Goal: Navigation & Orientation: Go to known website

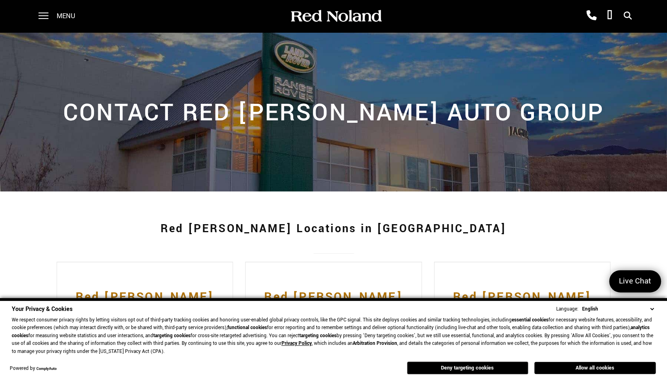
click at [485, 370] on button "Deny targeting cookies" at bounding box center [467, 368] width 121 height 13
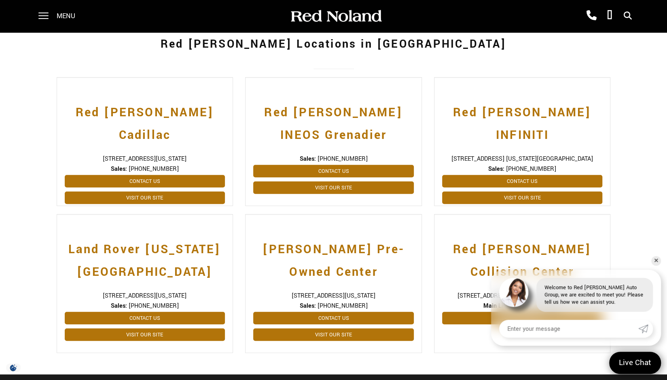
scroll to position [184, 0]
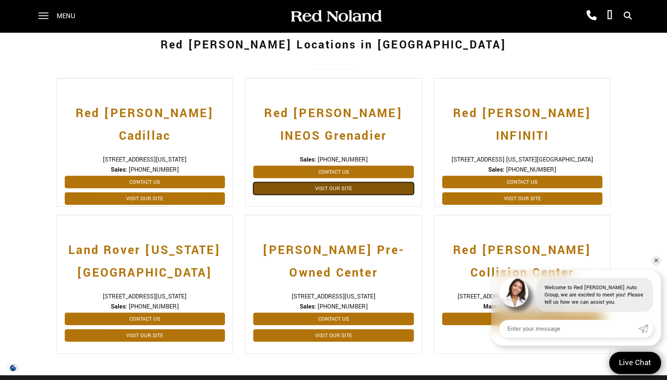
click at [333, 189] on link "Visit Our Site" at bounding box center [333, 188] width 161 height 13
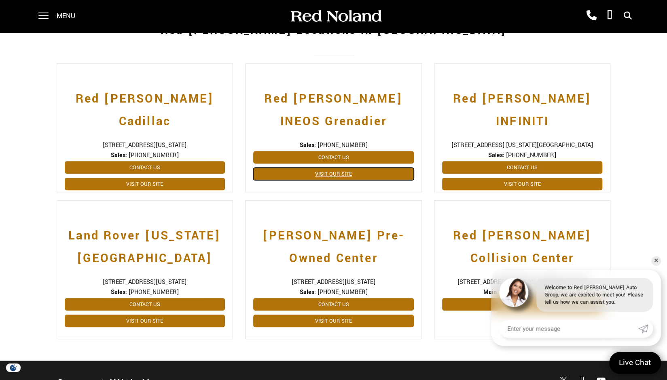
scroll to position [197, 0]
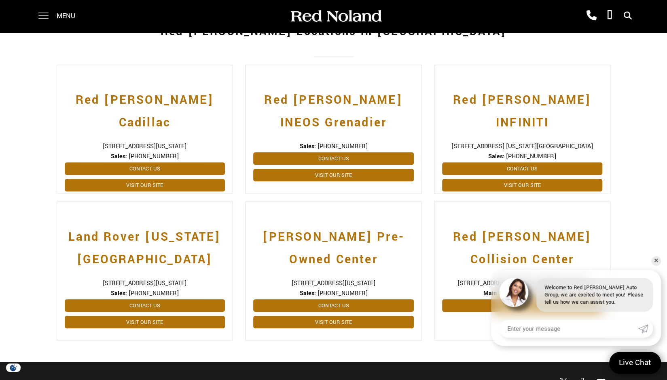
click at [40, 13] on span at bounding box center [43, 13] width 10 height 1
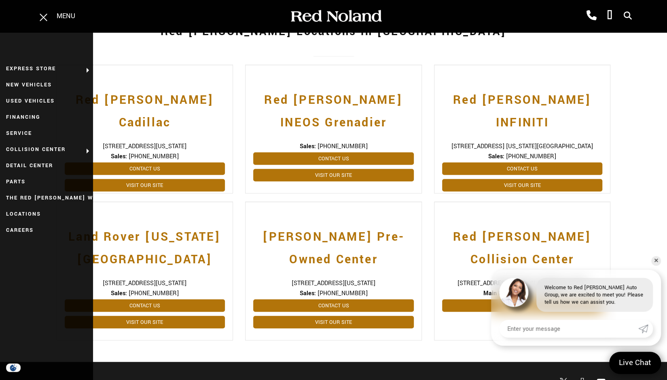
click at [23, 99] on div "Red Noland Locations in Southern CO Red Noland Cadillac 990 Motor City Drive, C…" at bounding box center [333, 178] width 667 height 368
click at [36, 102] on div "Red Noland Locations in Southern CO Red Noland Cadillac 990 Motor City Drive, C…" at bounding box center [333, 178] width 667 height 368
click at [36, 100] on div "Red Noland Locations in Southern CO Red Noland Cadillac 990 Motor City Drive, C…" at bounding box center [333, 178] width 667 height 368
click at [42, 100] on div "Red Noland Locations in Southern CO Red Noland Cadillac 990 Motor City Drive, C…" at bounding box center [333, 178] width 667 height 368
click at [88, 70] on div "Red Noland Cadillac 990 Motor City Drive, Colorado Springs, CO 80905 Sales: (71…" at bounding box center [145, 129] width 177 height 129
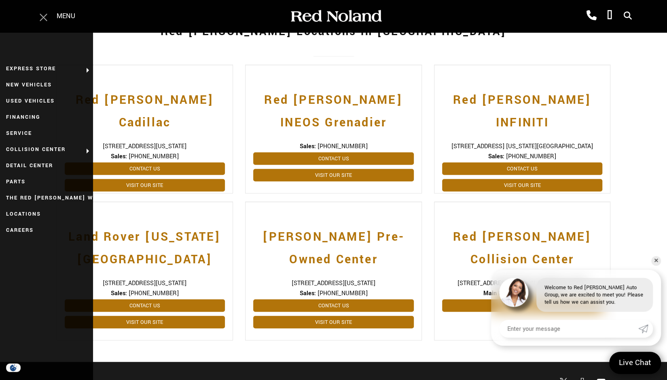
click at [42, 21] on span at bounding box center [43, 17] width 8 height 8
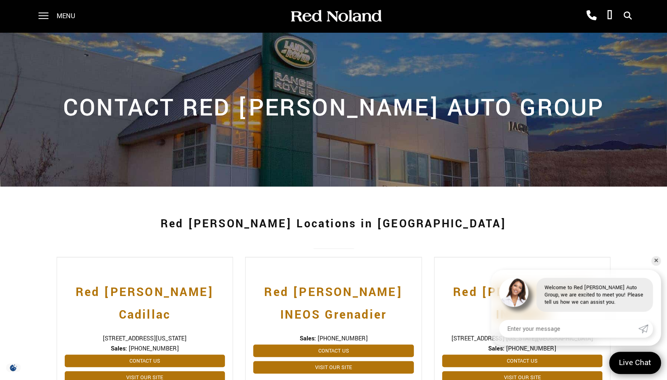
scroll to position [0, 0]
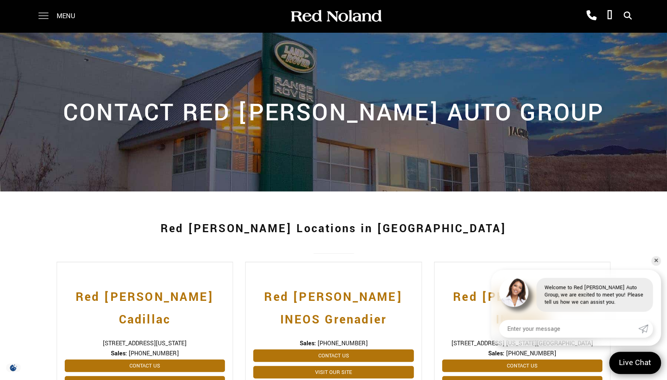
click at [45, 13] on span at bounding box center [43, 16] width 10 height 32
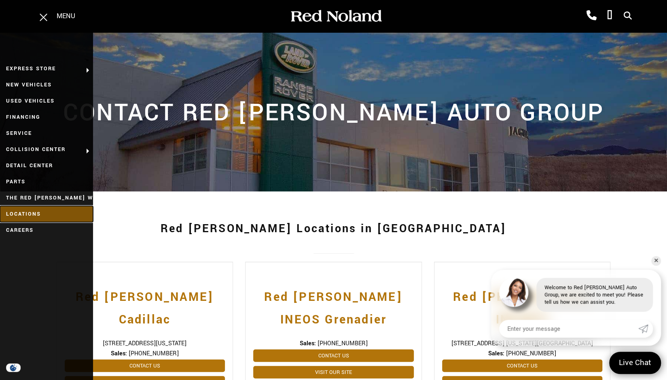
click at [32, 216] on link "Locations" at bounding box center [46, 214] width 93 height 16
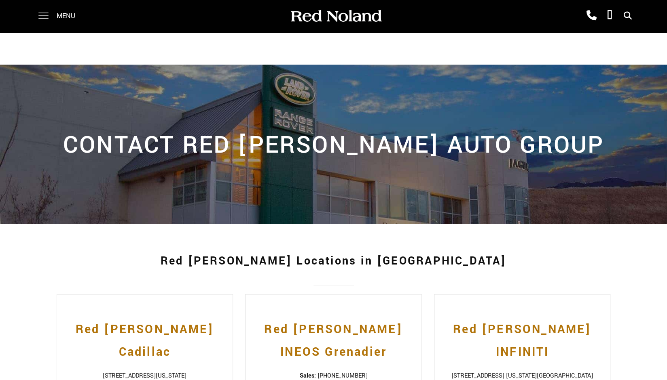
click at [44, 17] on span at bounding box center [43, 16] width 10 height 32
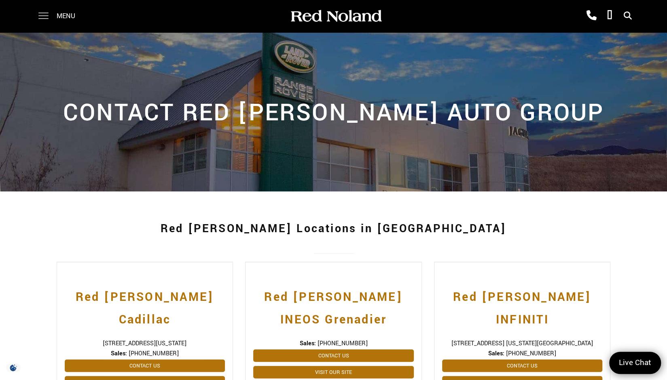
click at [43, 17] on span at bounding box center [43, 16] width 10 height 32
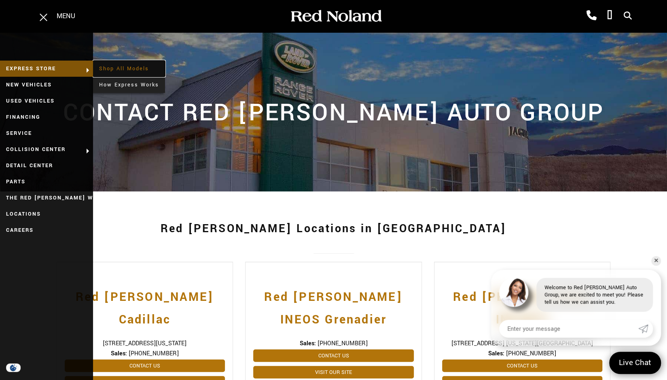
click at [112, 68] on link "Shop All Models" at bounding box center [129, 69] width 72 height 16
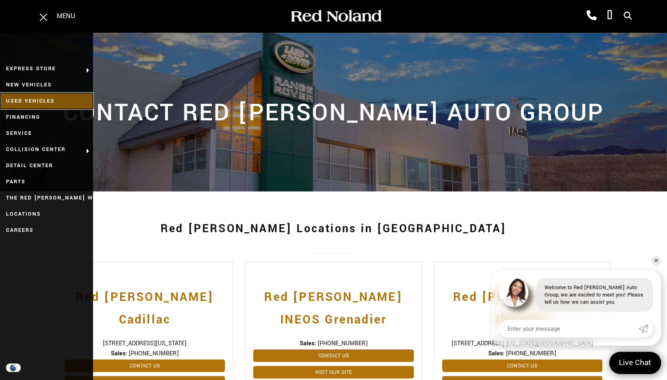
click at [37, 101] on link "Used Vehicles" at bounding box center [46, 101] width 93 height 16
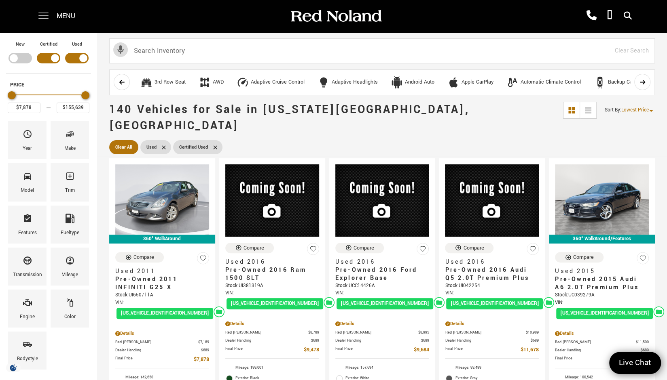
click at [41, 16] on span at bounding box center [43, 16] width 10 height 32
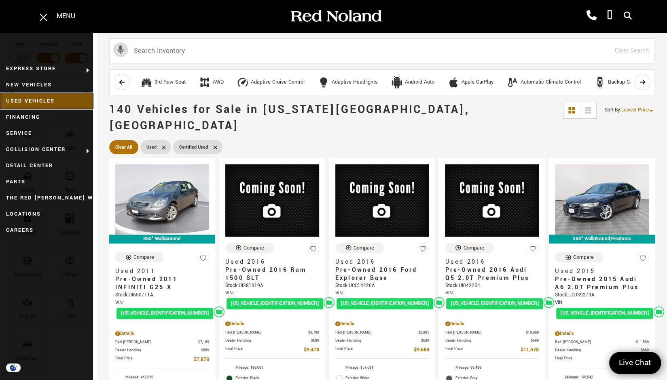
click at [40, 101] on link "Used Vehicles" at bounding box center [46, 101] width 93 height 16
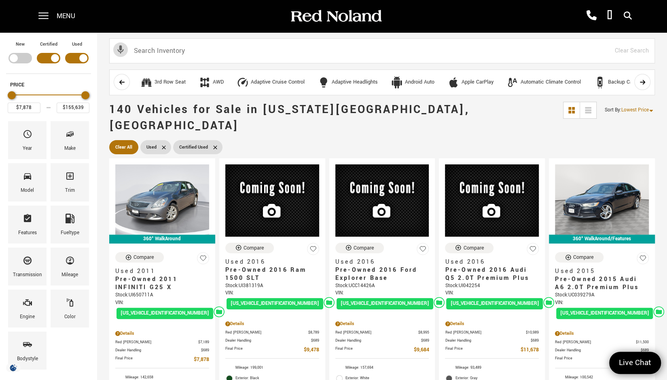
click at [65, 15] on span "Menu" at bounding box center [66, 16] width 19 height 32
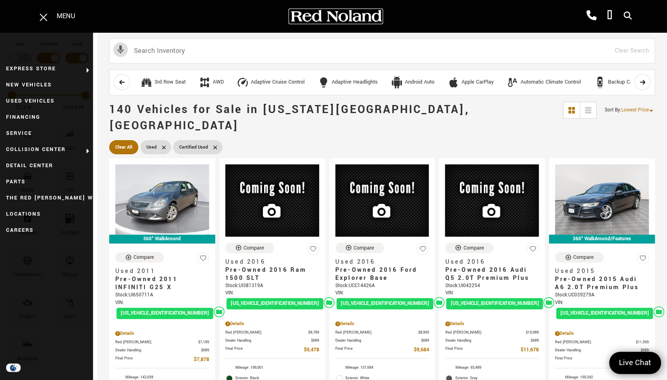
click at [329, 21] on img at bounding box center [335, 16] width 93 height 14
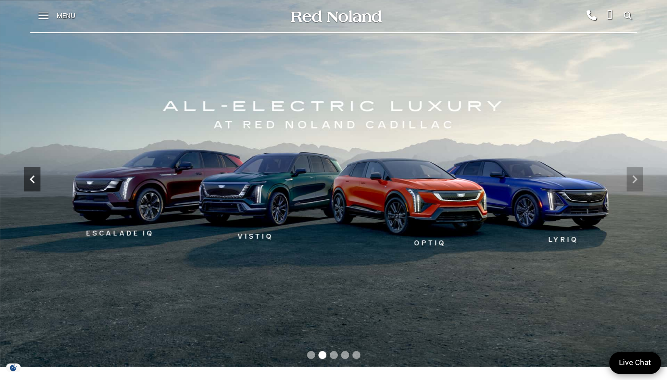
click at [27, 182] on icon "Previous" at bounding box center [32, 179] width 16 height 16
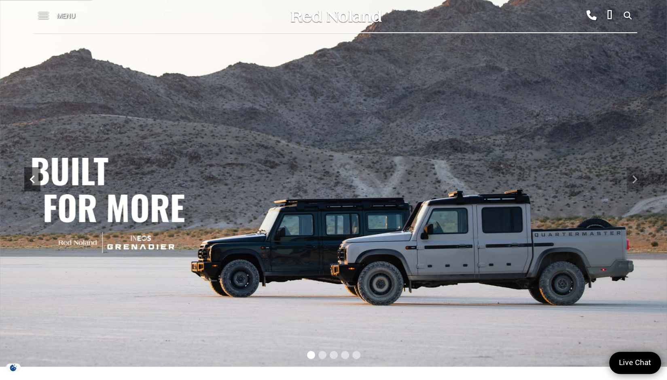
click at [27, 182] on icon "Previous" at bounding box center [32, 179] width 16 height 16
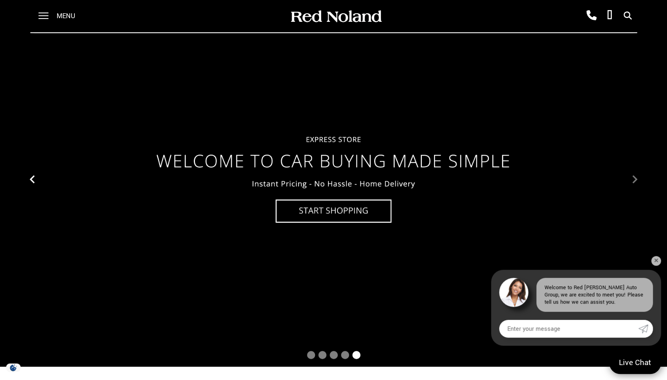
click at [27, 182] on icon "Previous" at bounding box center [32, 179] width 16 height 16
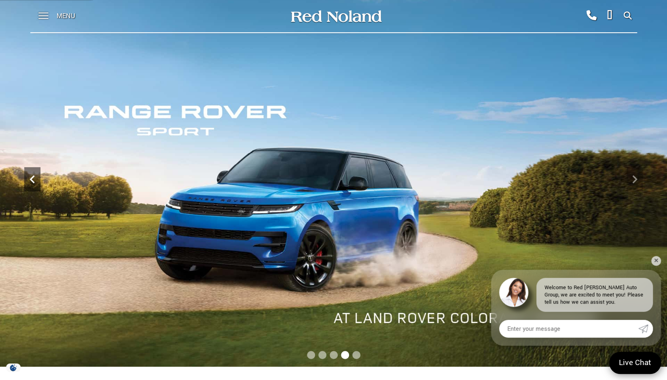
click at [27, 182] on icon "Previous" at bounding box center [32, 179] width 16 height 16
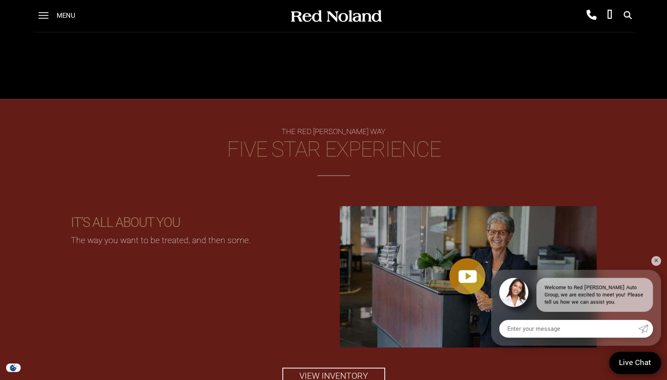
scroll to position [706, 0]
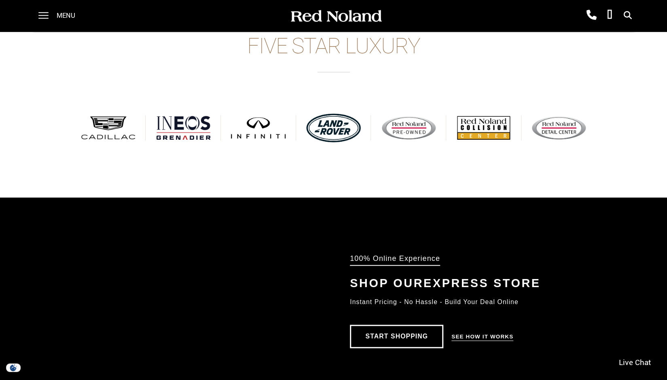
scroll to position [360, 0]
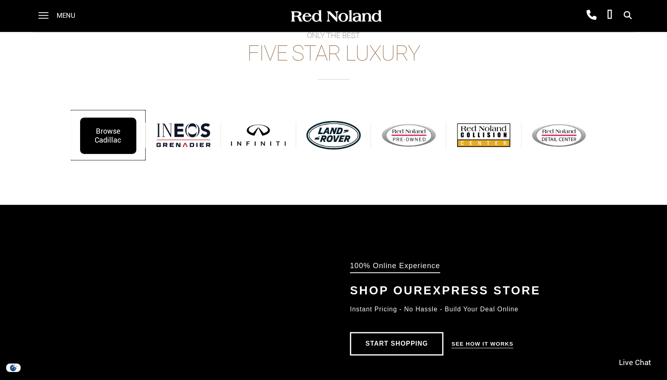
click at [101, 131] on div "Browse Cadillac" at bounding box center [108, 136] width 56 height 36
